Goal: Task Accomplishment & Management: Manage account settings

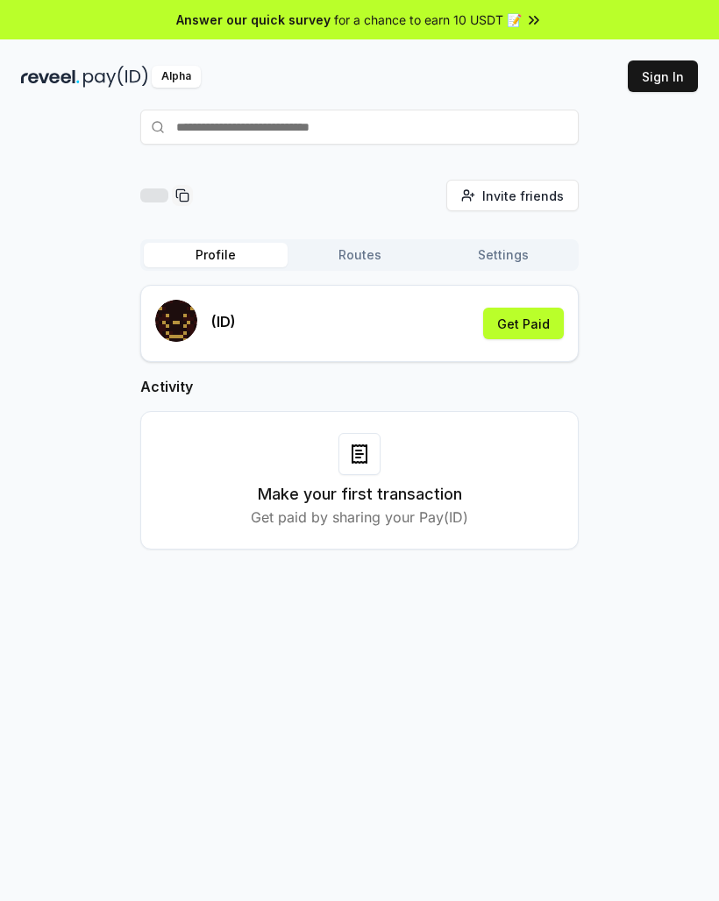
click at [504, 319] on button "Get Paid" at bounding box center [523, 324] width 81 height 32
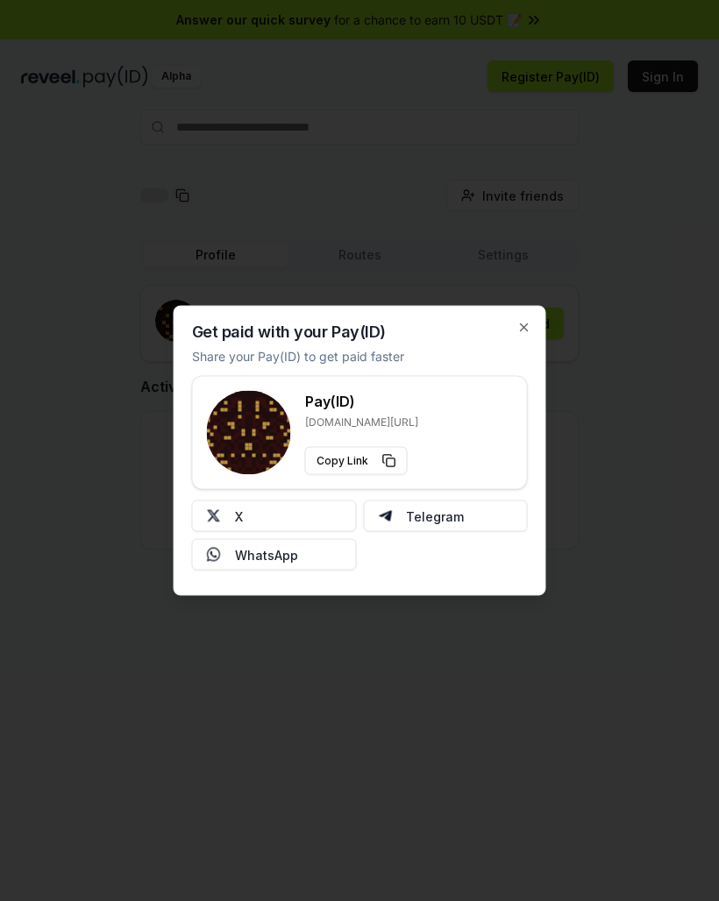
click at [237, 509] on button "X" at bounding box center [274, 516] width 165 height 32
click at [528, 325] on icon "button" at bounding box center [524, 328] width 14 height 14
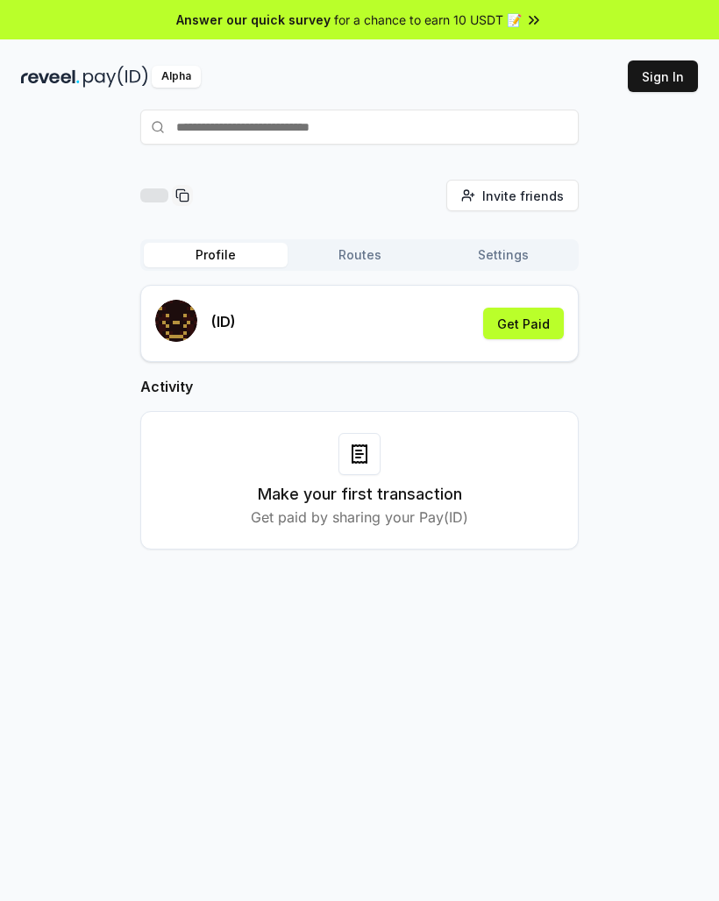
click at [533, 323] on button "Get Paid" at bounding box center [523, 324] width 81 height 32
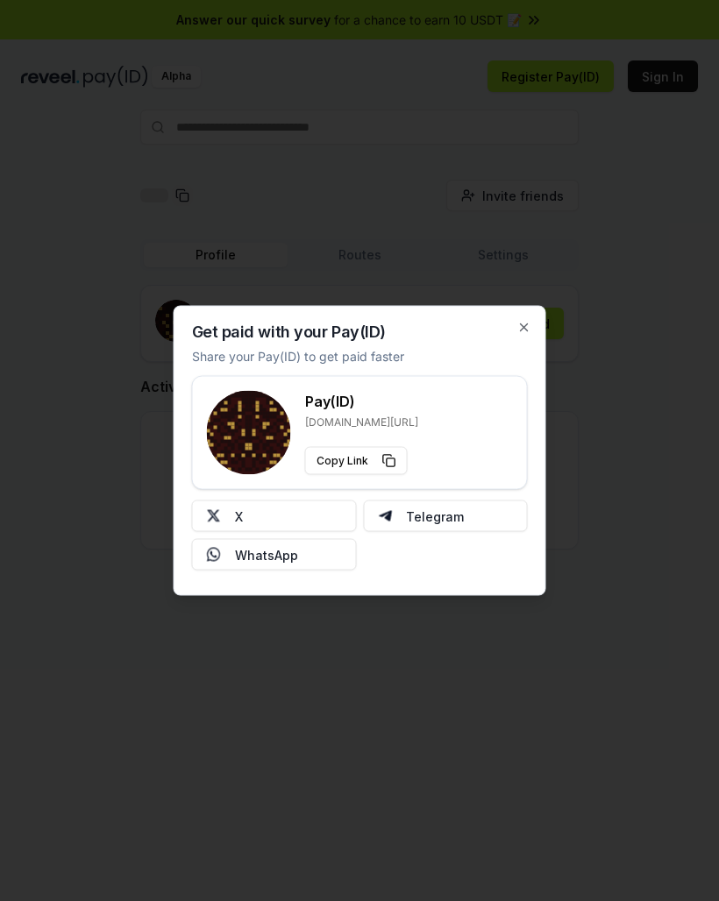
click at [246, 507] on button "X" at bounding box center [274, 516] width 165 height 32
click at [523, 322] on icon "button" at bounding box center [524, 328] width 14 height 14
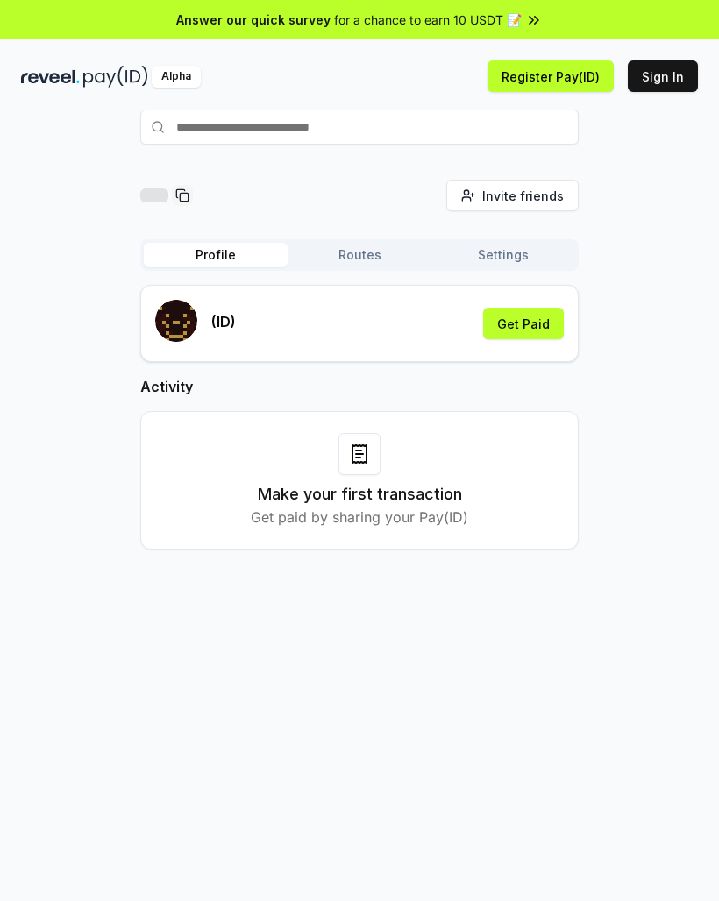
click at [550, 323] on button "Get Paid" at bounding box center [523, 324] width 81 height 32
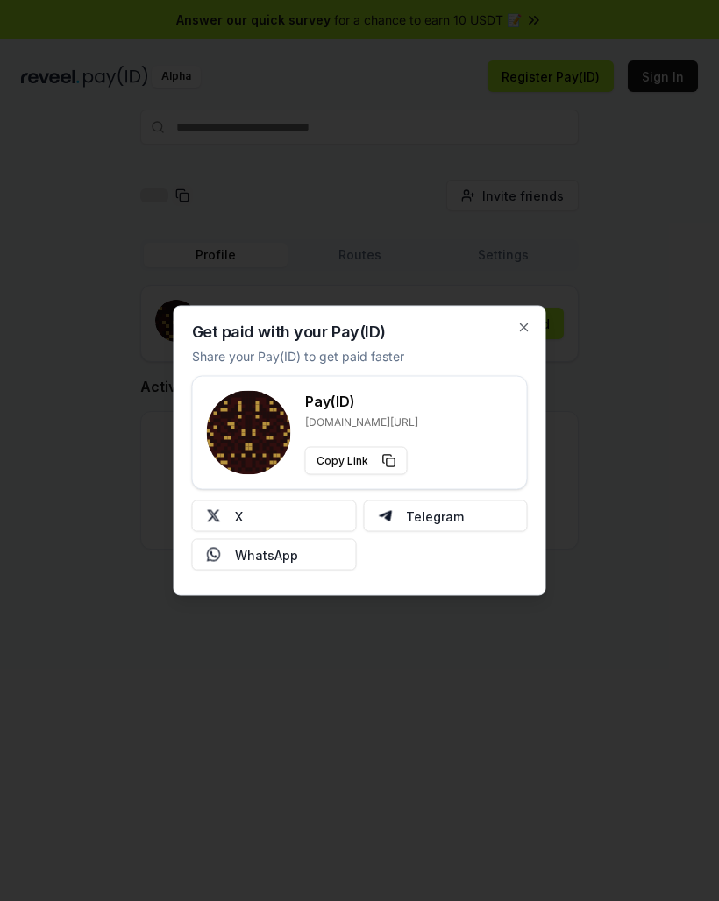
click at [259, 507] on button "X" at bounding box center [274, 516] width 165 height 32
click at [701, 353] on div at bounding box center [359, 450] width 719 height 901
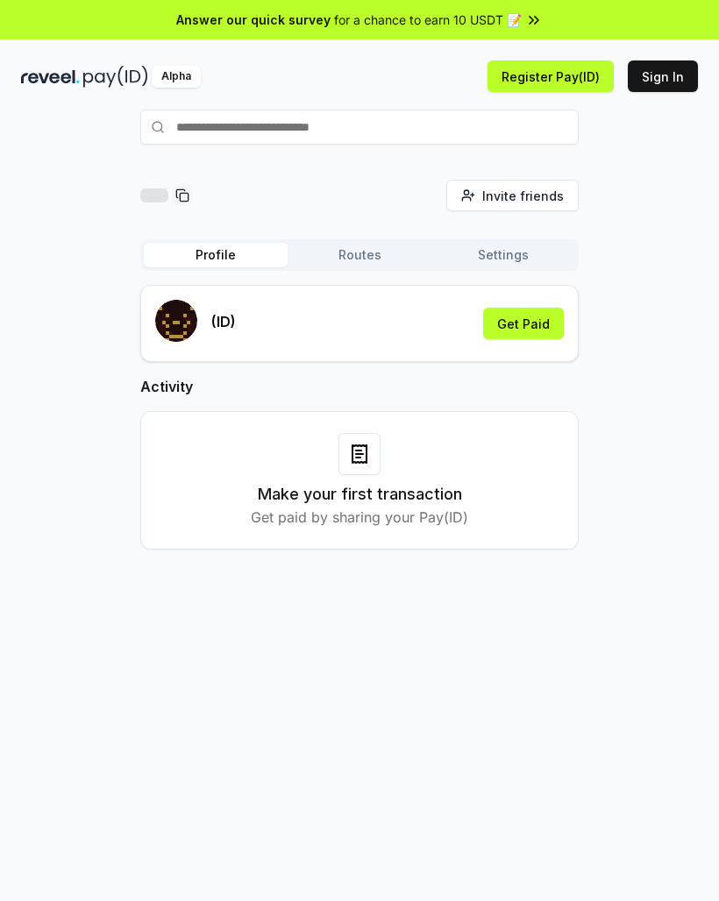
click at [670, 370] on div "Invite friends Invite Profile Routes Settings (ID) Get Paid Activity Make your …" at bounding box center [359, 379] width 677 height 398
click at [535, 325] on button "Get Paid" at bounding box center [523, 324] width 81 height 32
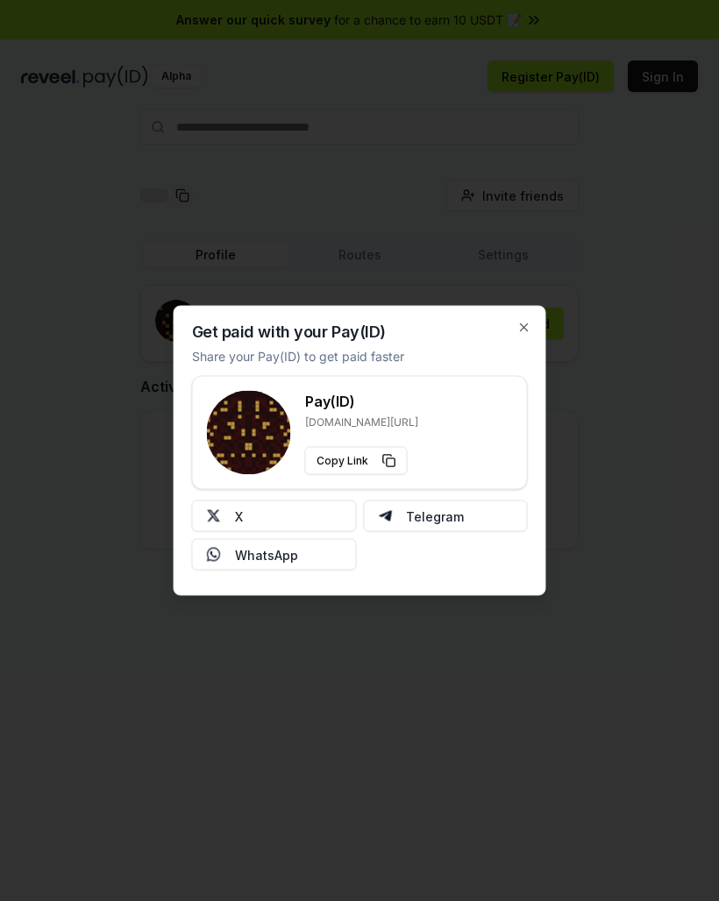
click at [273, 506] on button "X" at bounding box center [274, 516] width 165 height 32
click at [517, 330] on icon "button" at bounding box center [524, 328] width 14 height 14
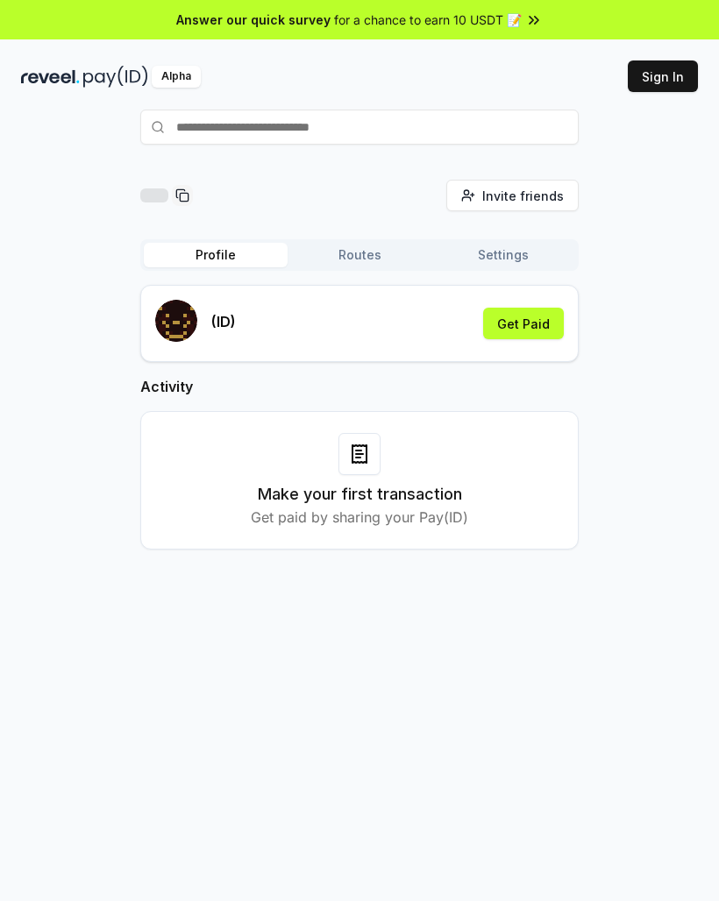
click at [537, 309] on button "Get Paid" at bounding box center [523, 324] width 81 height 32
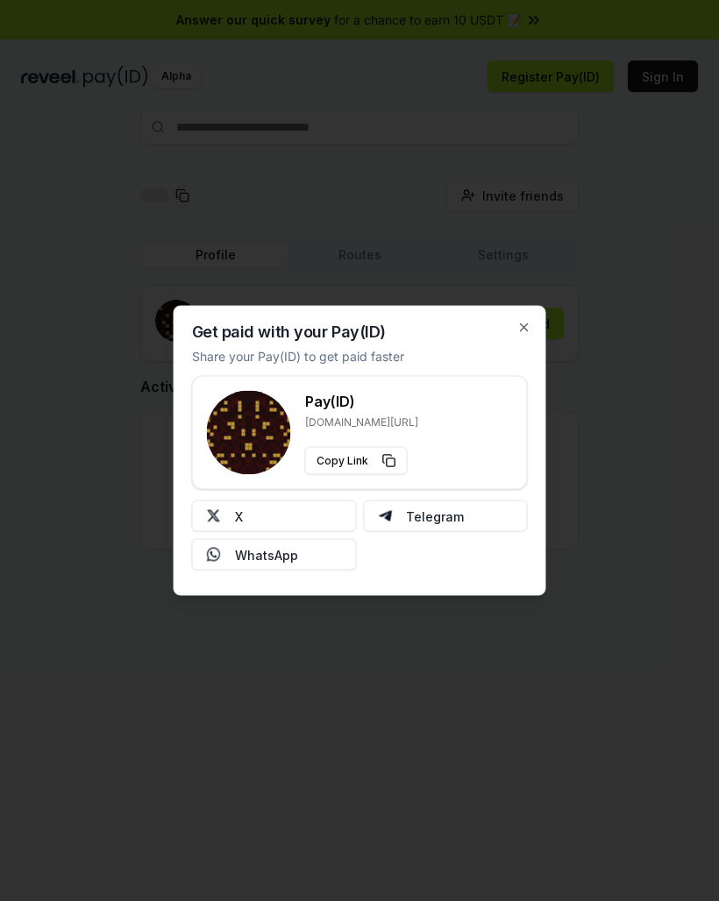
click at [266, 517] on button "X" at bounding box center [274, 516] width 165 height 32
click at [60, 228] on div at bounding box center [359, 450] width 719 height 901
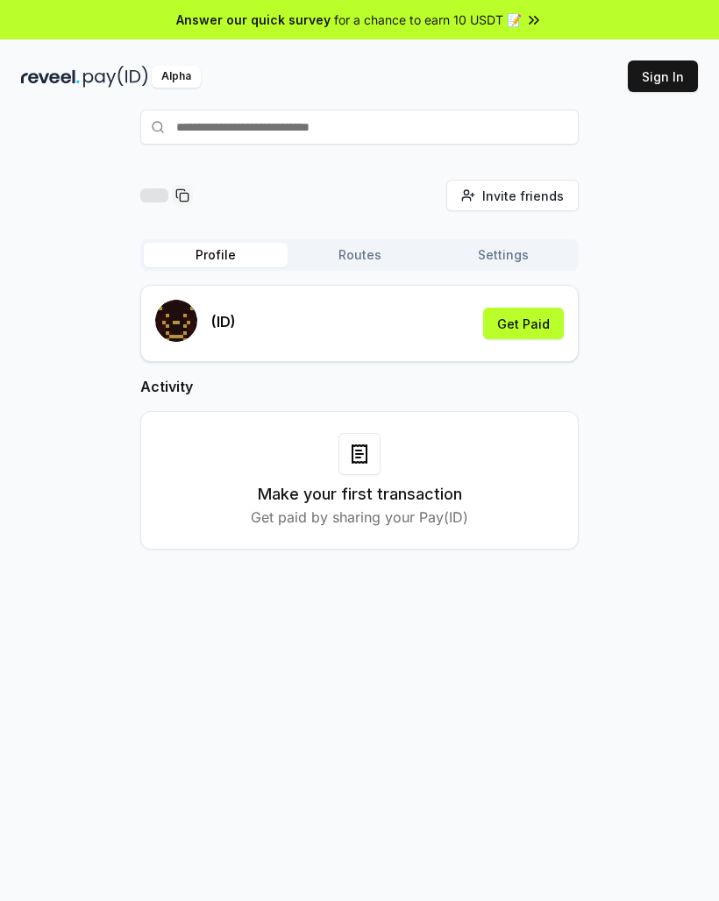
click at [518, 333] on button "Get Paid" at bounding box center [523, 324] width 81 height 32
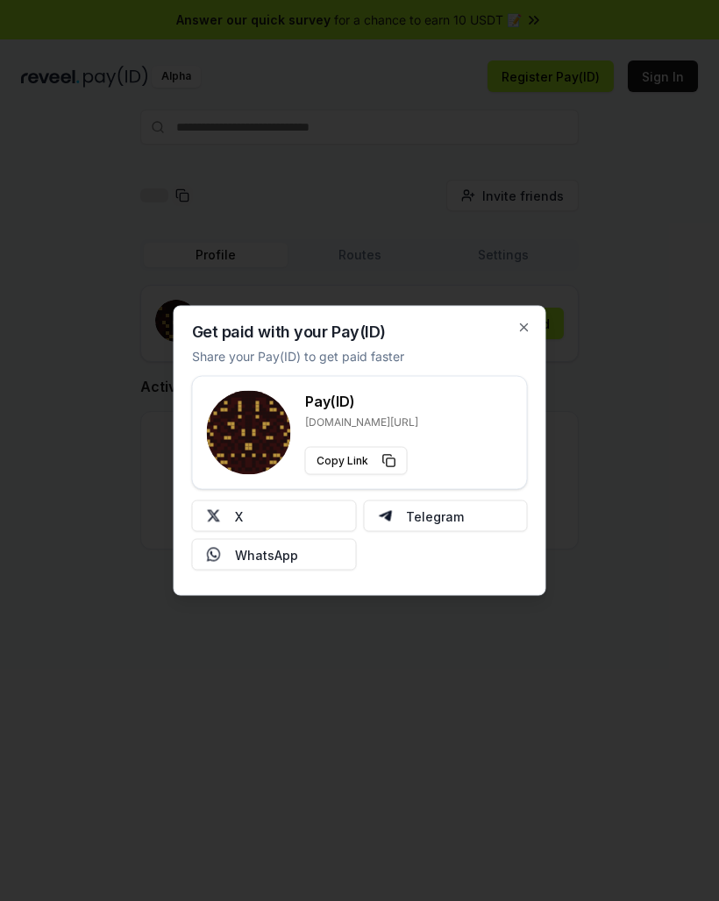
click at [227, 517] on button "X" at bounding box center [274, 516] width 165 height 32
click at [576, 578] on div at bounding box center [359, 450] width 719 height 901
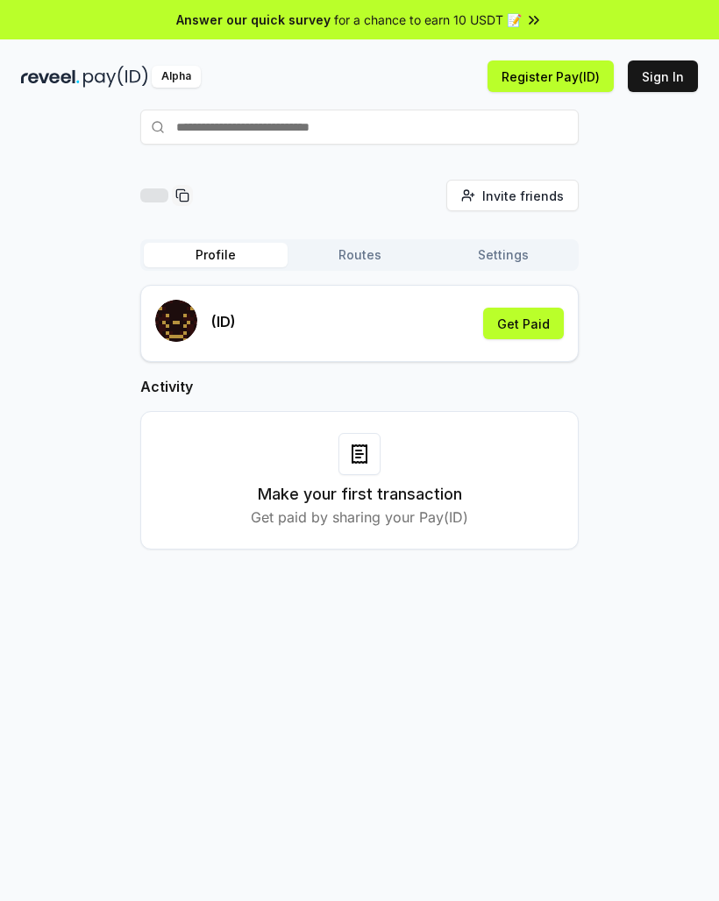
click at [545, 322] on button "Get Paid" at bounding box center [523, 324] width 81 height 32
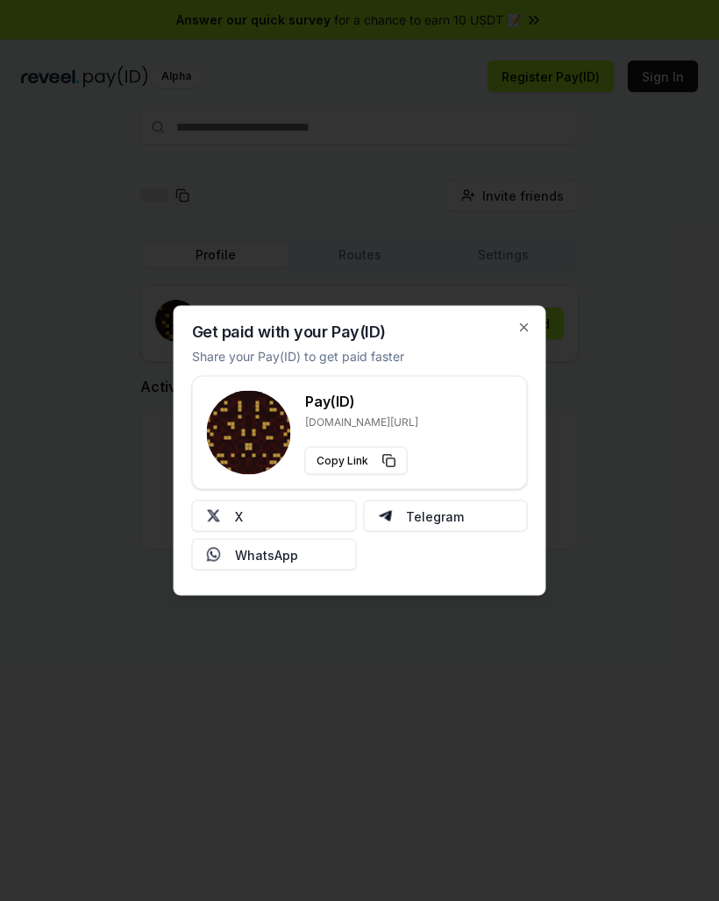
click at [220, 518] on img at bounding box center [214, 516] width 14 height 14
click at [528, 324] on icon "button" at bounding box center [524, 328] width 14 height 14
